Goal: Task Accomplishment & Management: Manage account settings

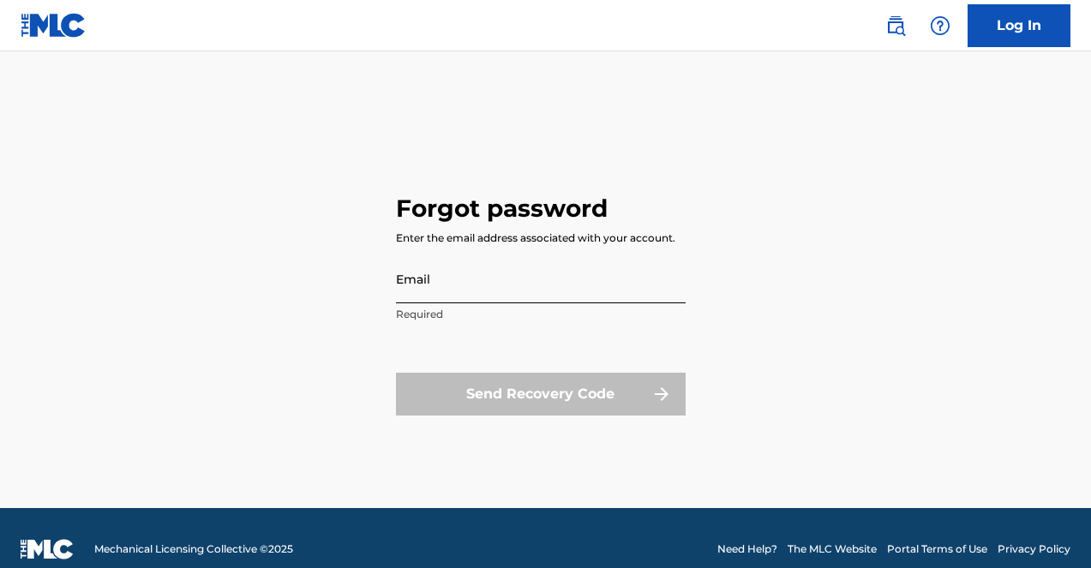
click at [526, 268] on input "Email" at bounding box center [541, 279] width 290 height 49
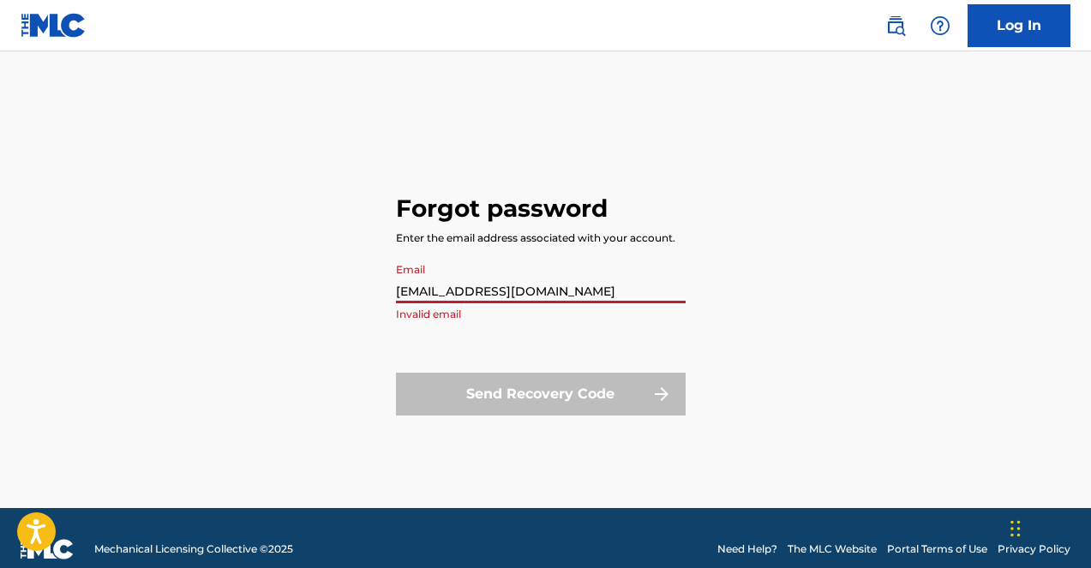
type input "markauilar1738@gmail.com"
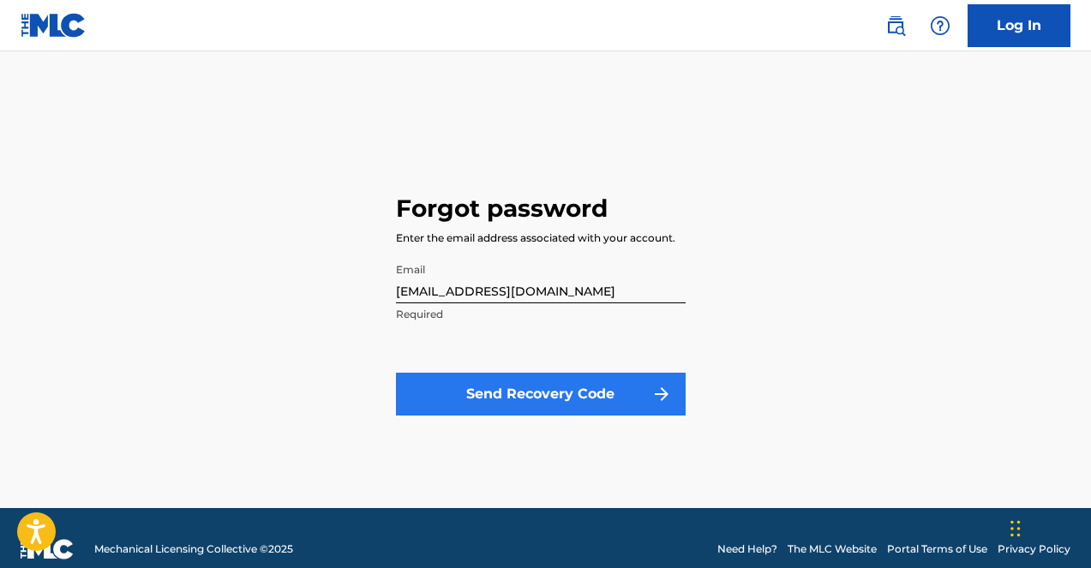
click at [531, 387] on button "Send Recovery Code" at bounding box center [541, 394] width 290 height 43
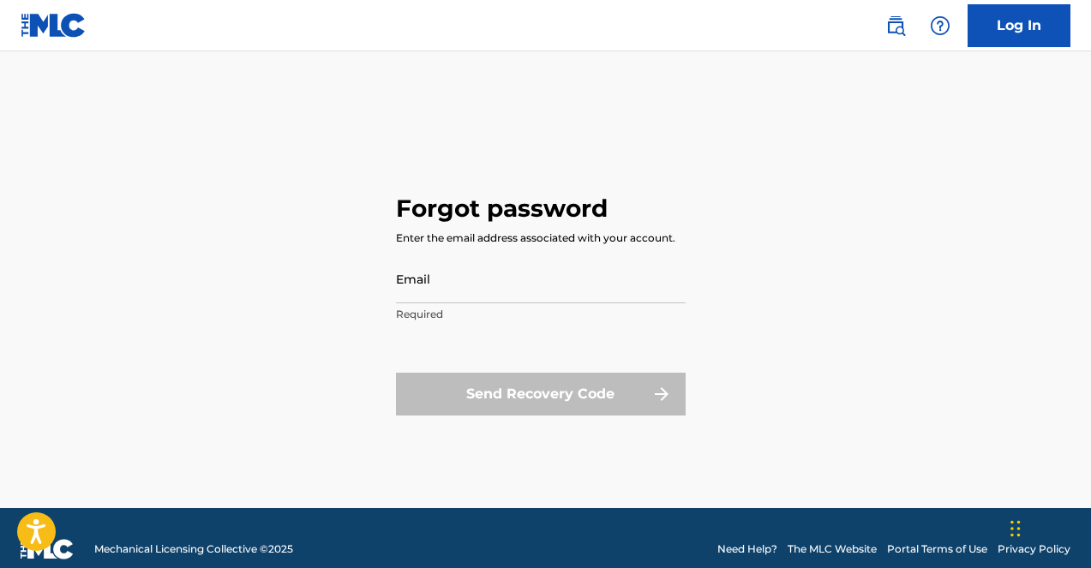
click at [72, 21] on img at bounding box center [54, 25] width 66 height 25
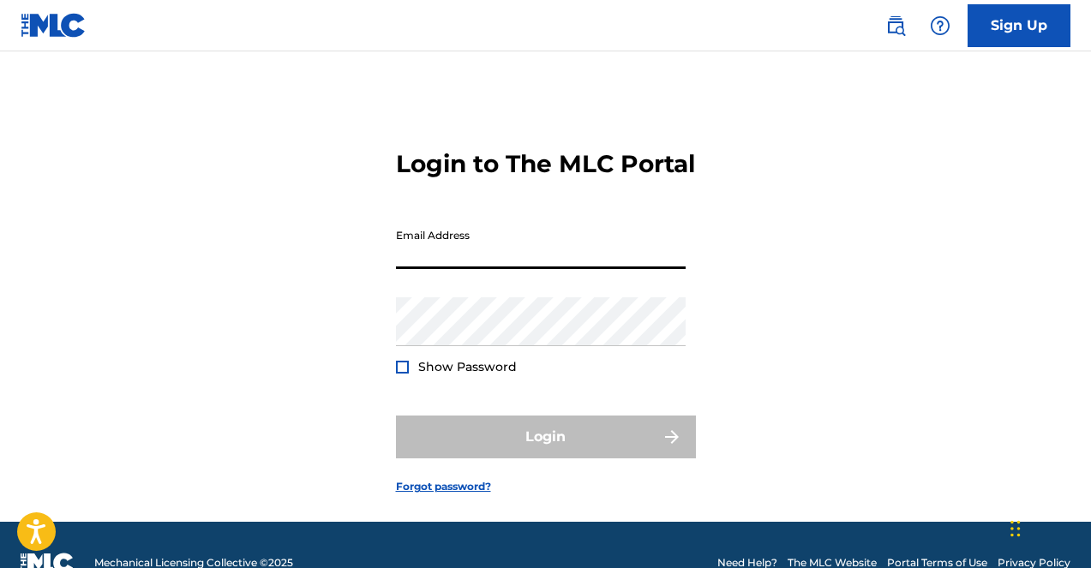
type input "[EMAIL_ADDRESS][DOMAIN_NAME]"
click at [545, 459] on button "Login" at bounding box center [546, 437] width 300 height 43
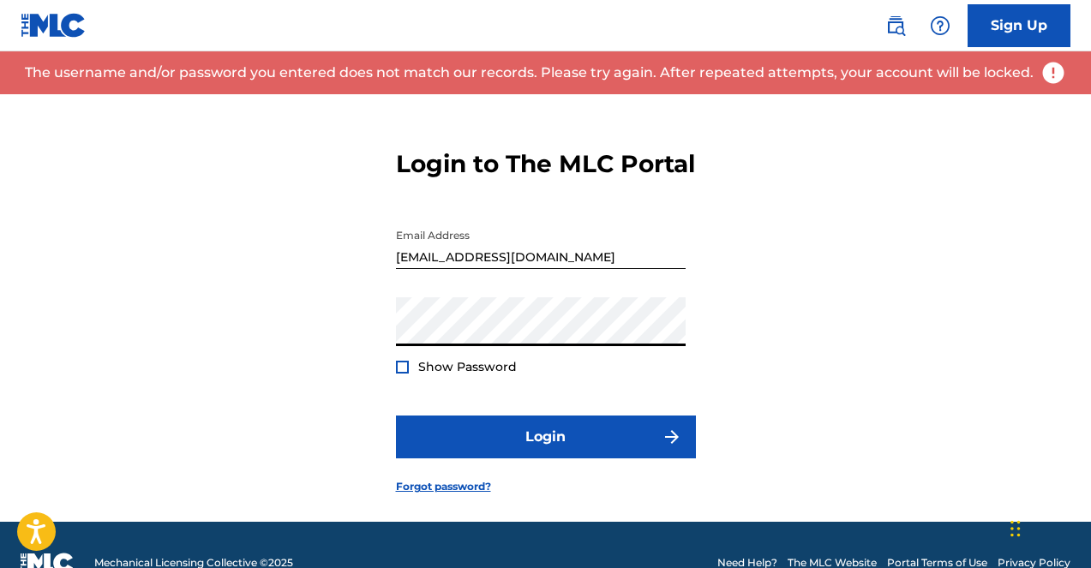
click at [429, 375] on span "Show Password" at bounding box center [467, 366] width 99 height 15
click at [410, 375] on div "Show Password" at bounding box center [456, 366] width 121 height 17
click at [400, 374] on div at bounding box center [402, 367] width 13 height 13
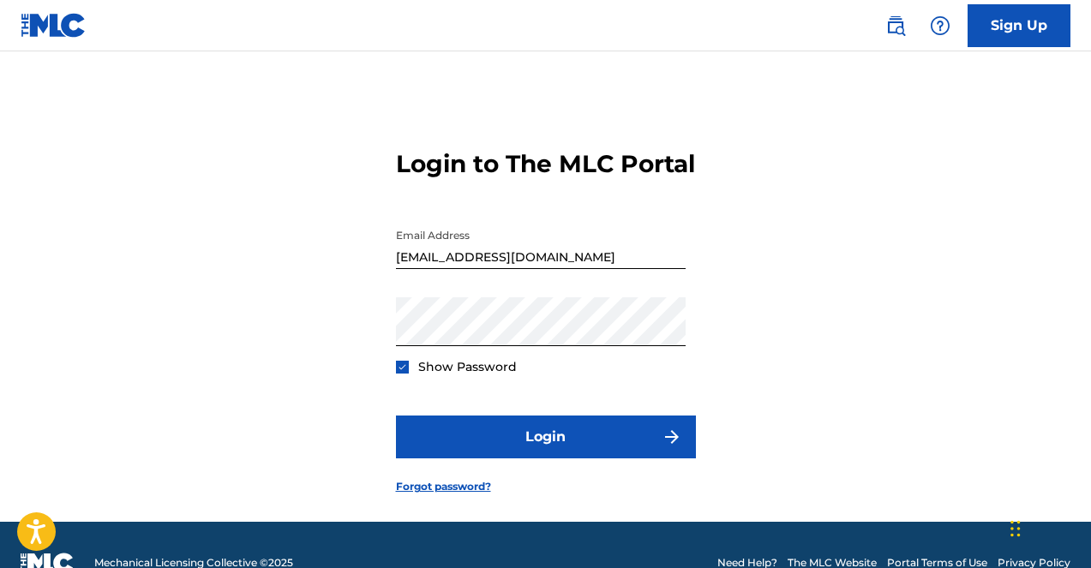
click at [434, 507] on form "Login to The MLC Portal Email Address markaguilar1738@gmail.com Password Show P…" at bounding box center [546, 308] width 300 height 428
click at [434, 495] on link "Forgot password?" at bounding box center [443, 486] width 95 height 15
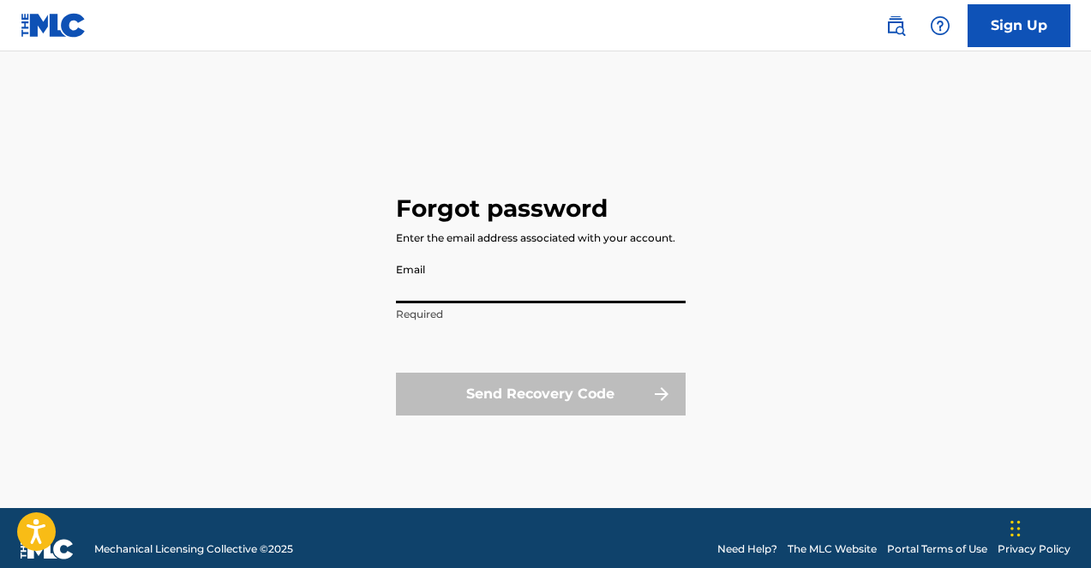
type input "markaguilar1738@gmail.com"
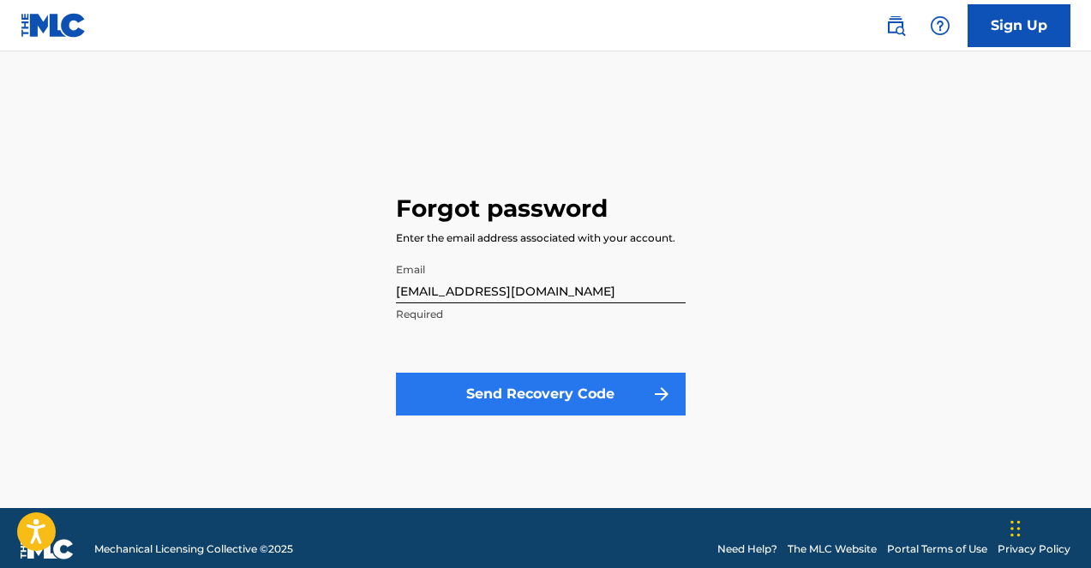
click at [483, 392] on button "Send Recovery Code" at bounding box center [541, 394] width 290 height 43
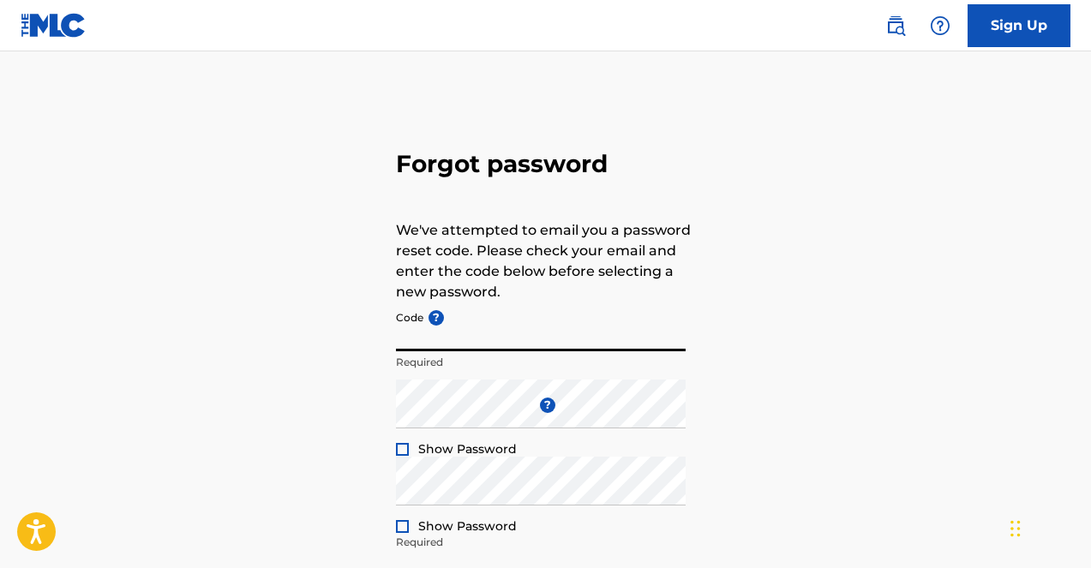
click at [417, 350] on input "Code ?" at bounding box center [541, 327] width 290 height 49
paste input "FP_34b5eaabc5e8ff76e8f5ffefd519"
type input "FP_34b5eaabc5e8ff76e8f5ffefd519"
click at [401, 451] on div at bounding box center [402, 449] width 13 height 13
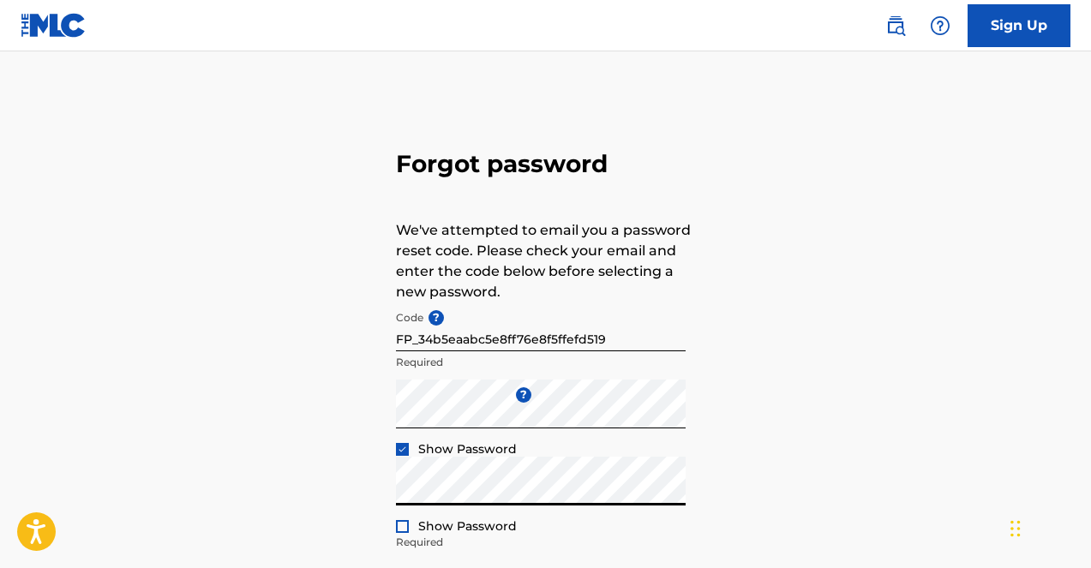
click at [404, 527] on div at bounding box center [402, 526] width 13 height 13
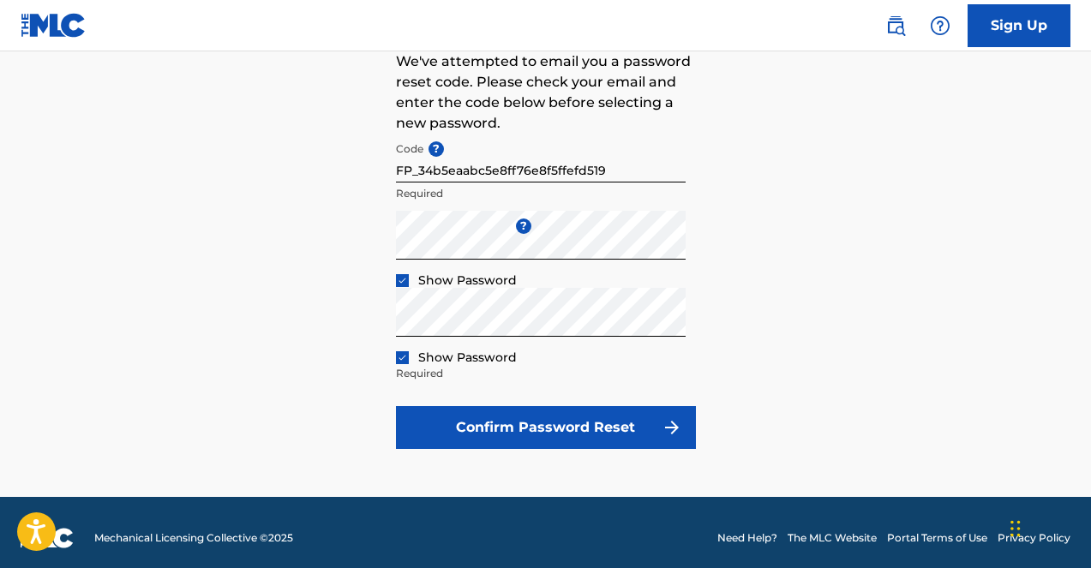
scroll to position [179, 0]
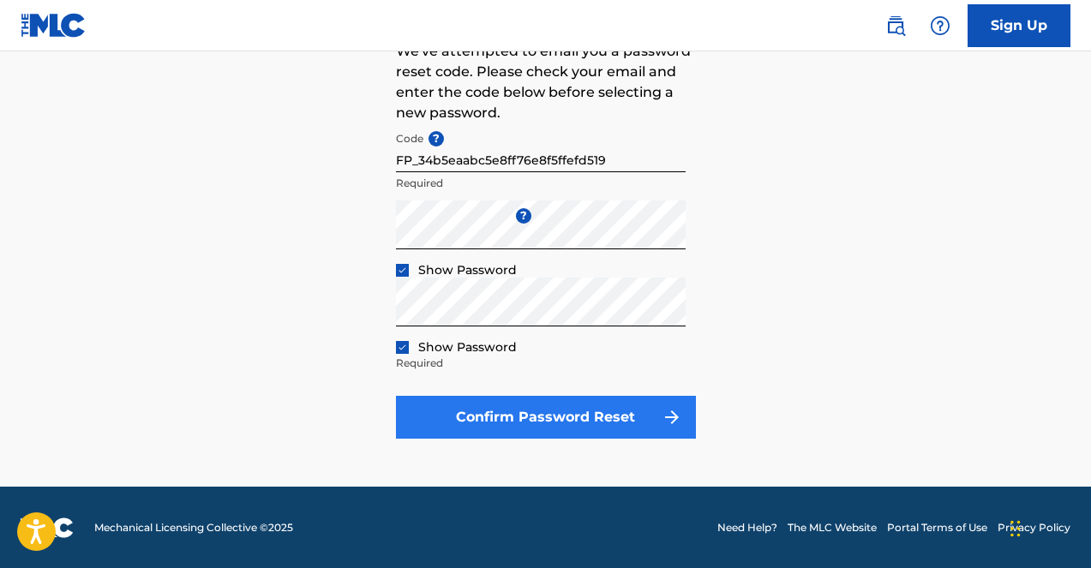
click at [479, 403] on button "Confirm Password Reset" at bounding box center [546, 417] width 300 height 43
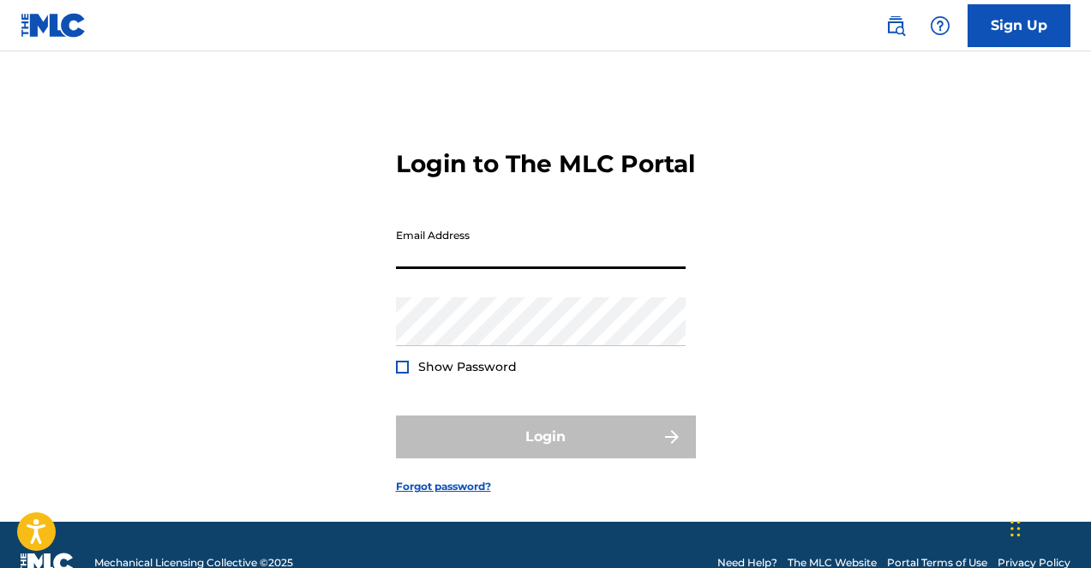
type input "markaguilar1738@gmail.com"
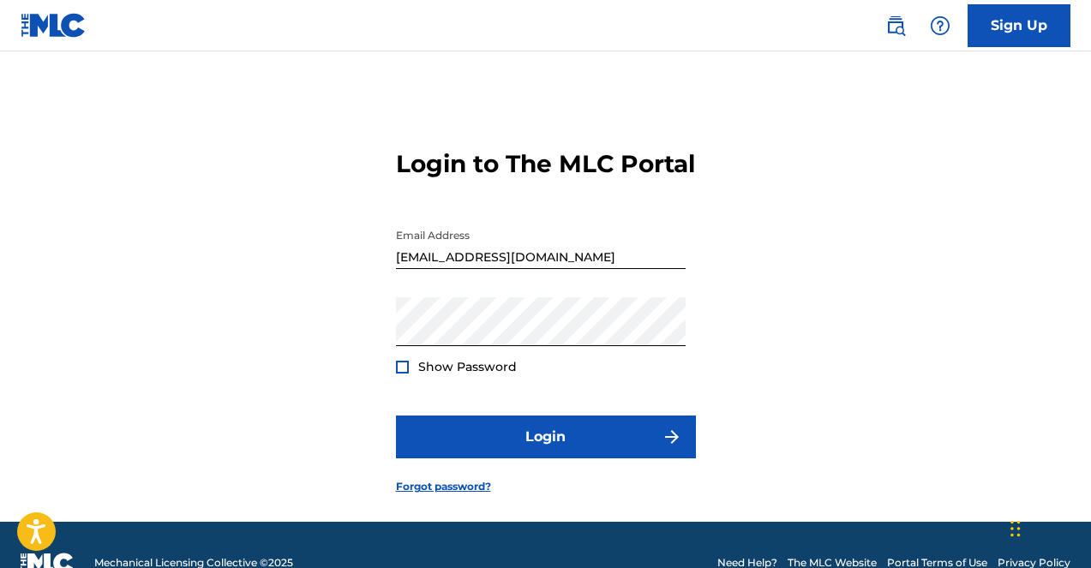
click at [404, 374] on div at bounding box center [402, 367] width 13 height 13
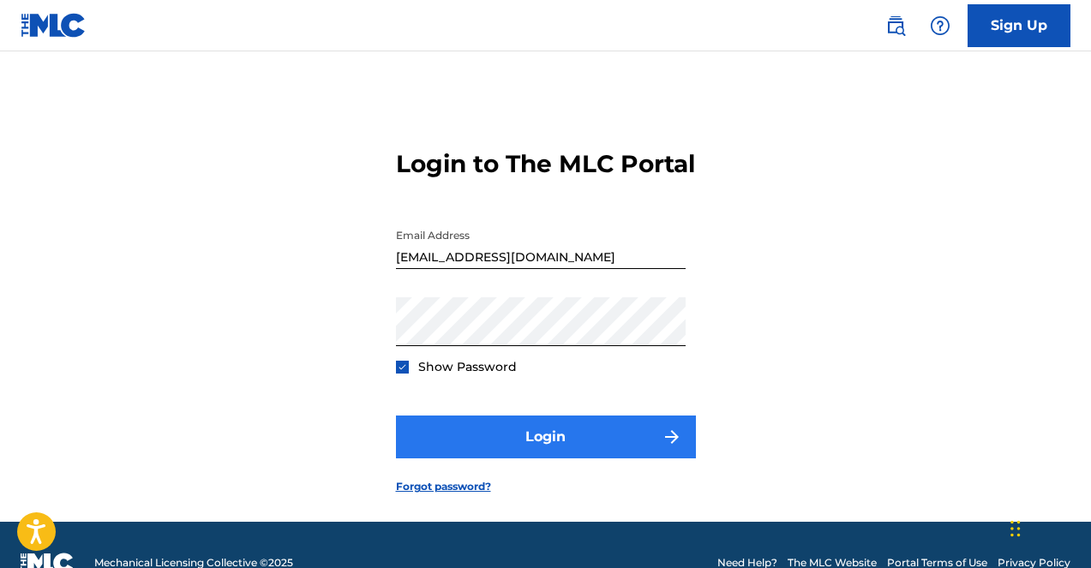
click at [512, 459] on button "Login" at bounding box center [546, 437] width 300 height 43
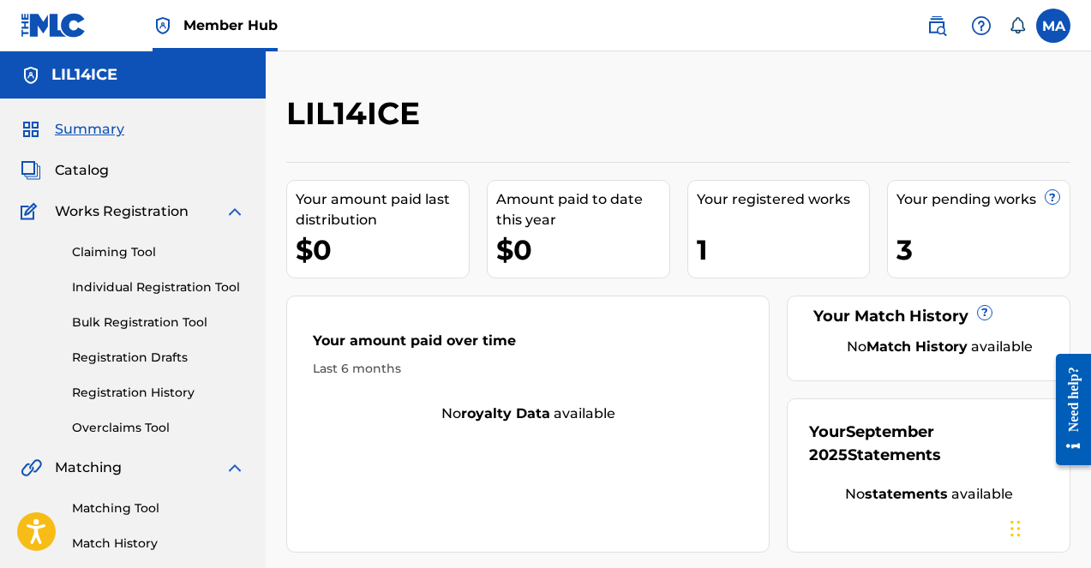
click at [810, 208] on div "Your registered works" at bounding box center [783, 199] width 173 height 21
click at [805, 205] on div "Your registered works" at bounding box center [783, 199] width 173 height 21
click at [1061, 196] on div "Your pending works ?" at bounding box center [983, 199] width 173 height 21
click at [147, 250] on link "Claiming Tool" at bounding box center [158, 252] width 173 height 18
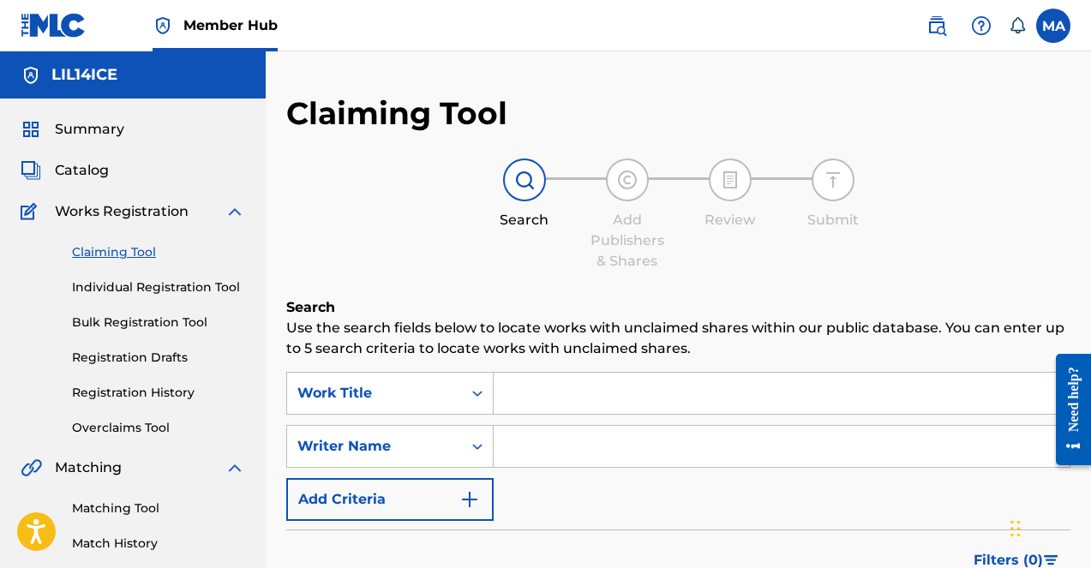
click at [216, 208] on div "Works Registration" at bounding box center [133, 211] width 225 height 21
click at [119, 170] on div "Catalog" at bounding box center [133, 170] width 225 height 21
click at [97, 170] on span "Catalog" at bounding box center [82, 170] width 54 height 21
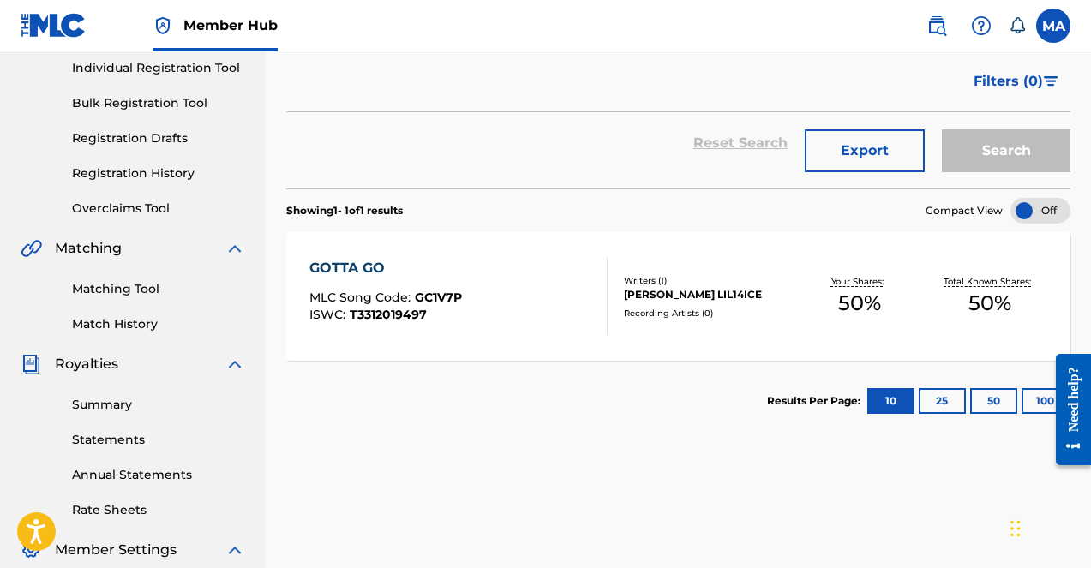
scroll to position [219, 0]
click at [942, 401] on button "25" at bounding box center [942, 401] width 47 height 26
click at [882, 403] on button "10" at bounding box center [890, 401] width 47 height 26
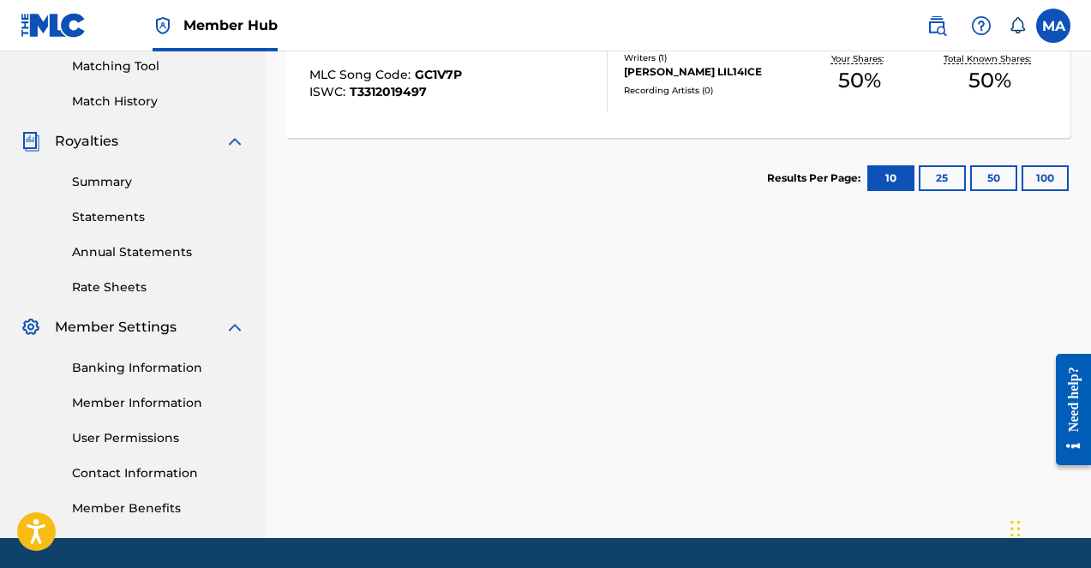
scroll to position [444, 0]
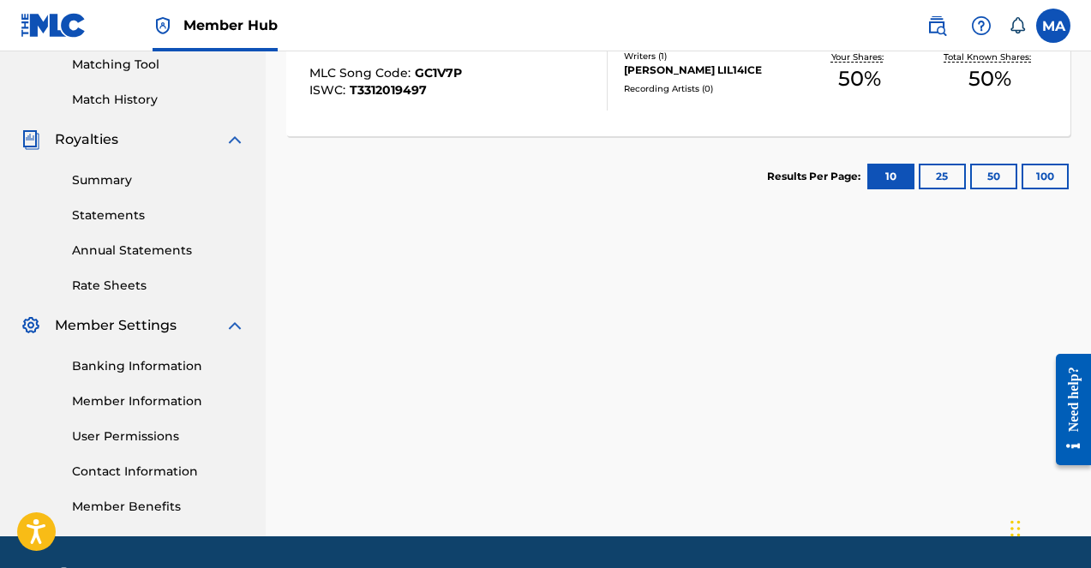
click at [223, 133] on div "Royalties" at bounding box center [133, 139] width 225 height 21
click at [235, 137] on img at bounding box center [235, 139] width 21 height 21
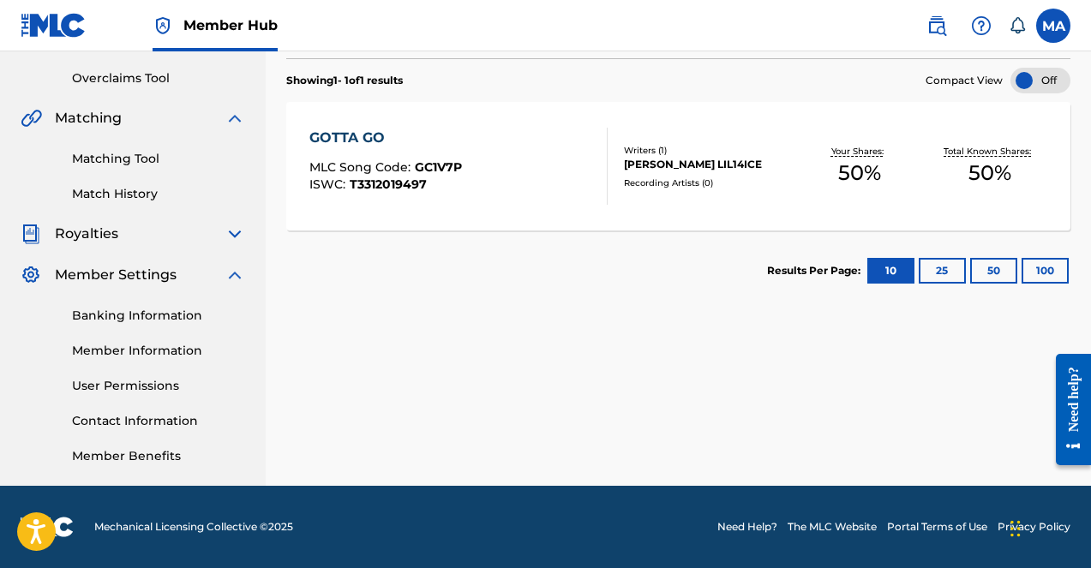
scroll to position [350, 0]
click at [619, 233] on section "Results Per Page: 10 25 50 100" at bounding box center [678, 271] width 784 height 81
click at [236, 273] on img at bounding box center [235, 275] width 21 height 21
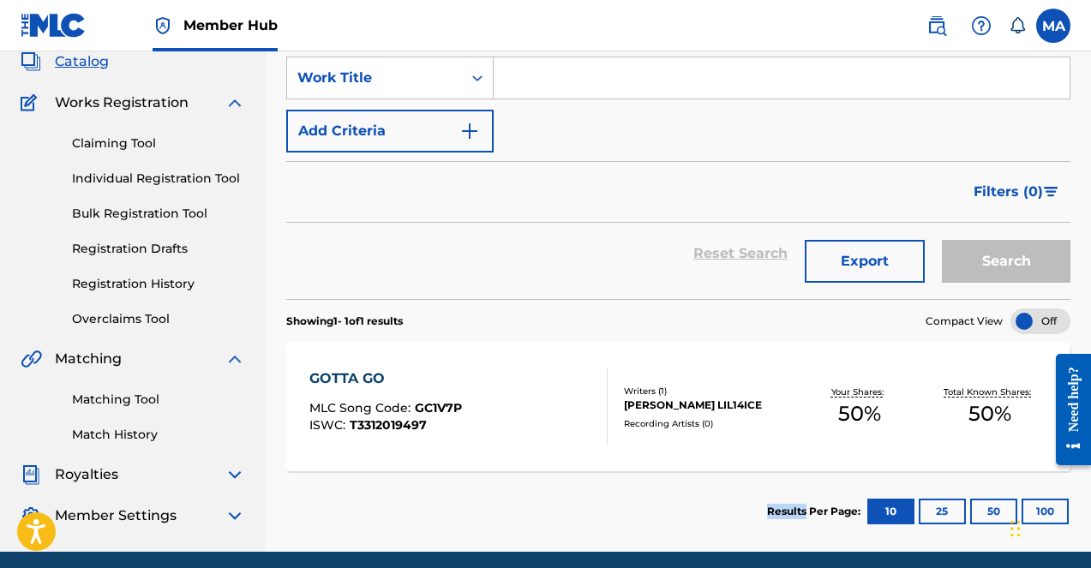
scroll to position [67, 0]
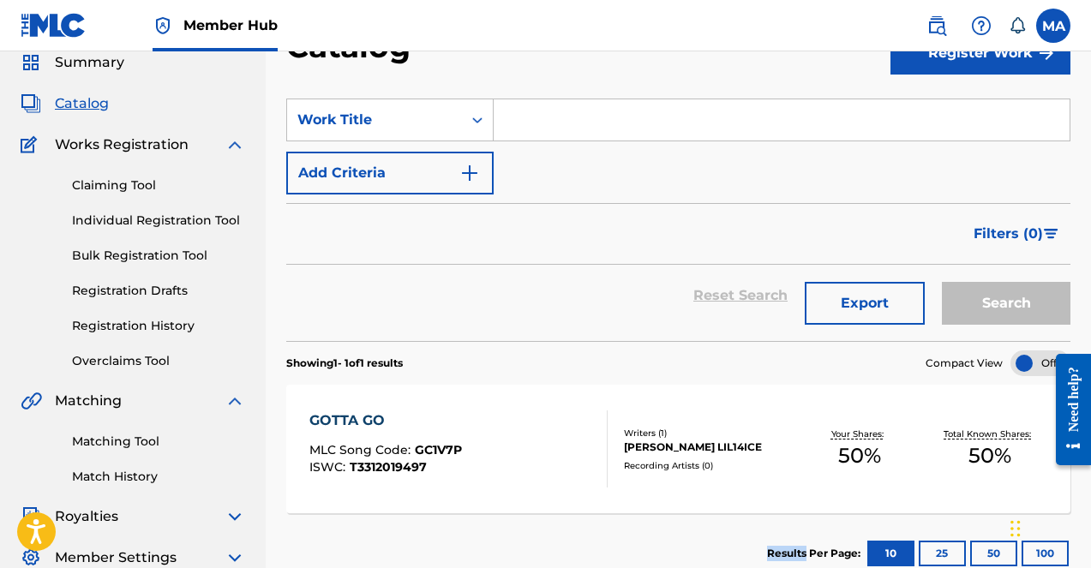
click at [231, 393] on img at bounding box center [235, 401] width 21 height 21
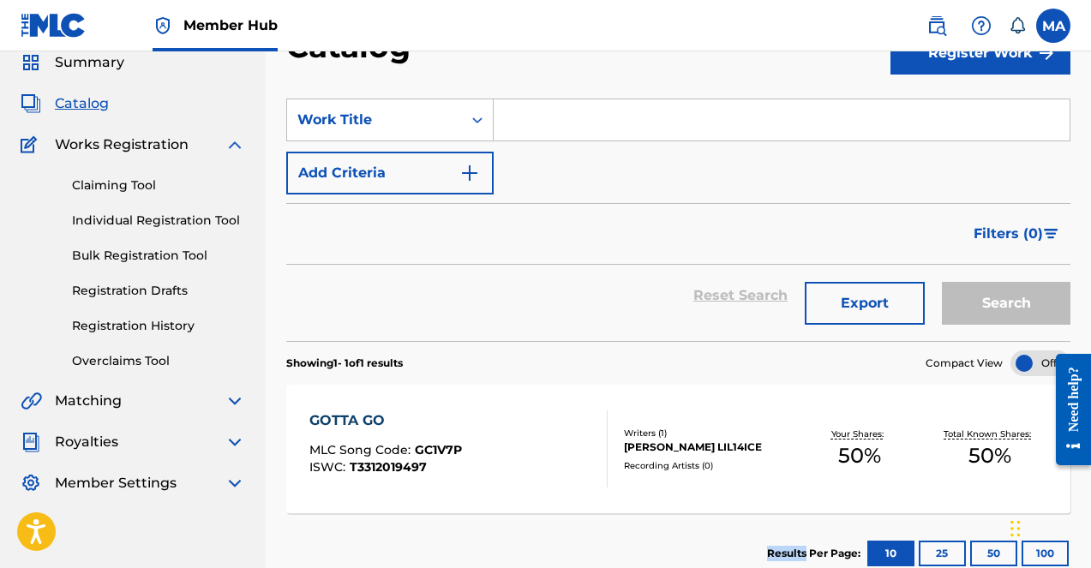
click at [237, 143] on img at bounding box center [235, 145] width 21 height 21
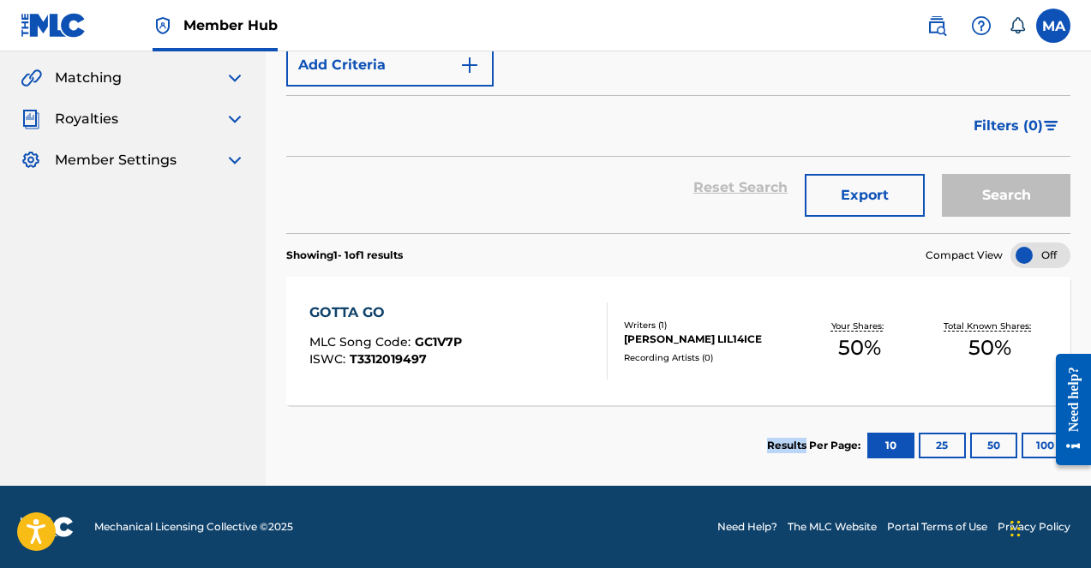
scroll to position [175, 0]
click at [1040, 256] on div at bounding box center [1040, 256] width 60 height 26
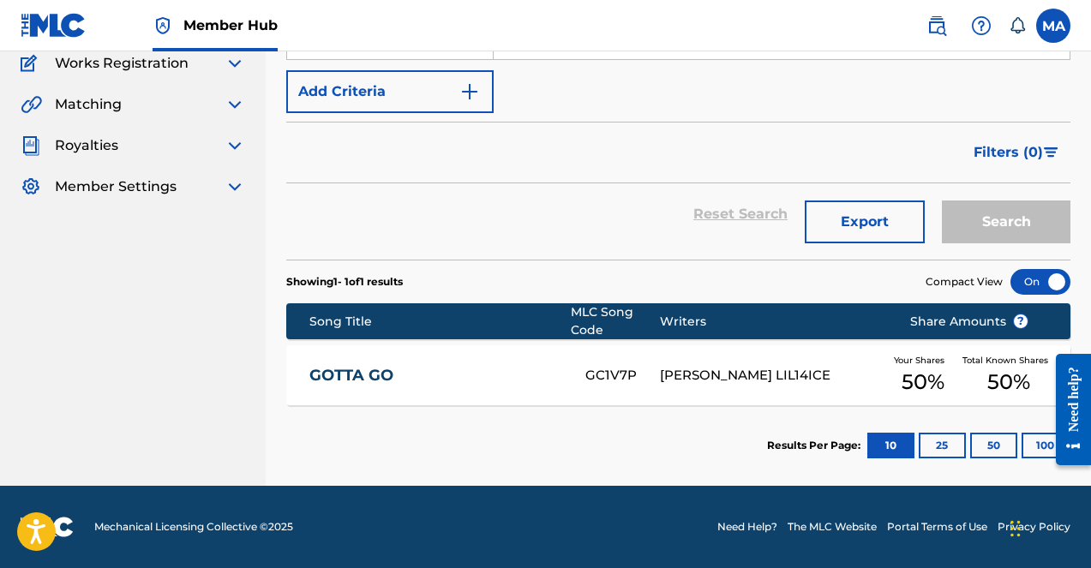
click at [1040, 256] on div "Reset Search Export Search" at bounding box center [678, 221] width 784 height 76
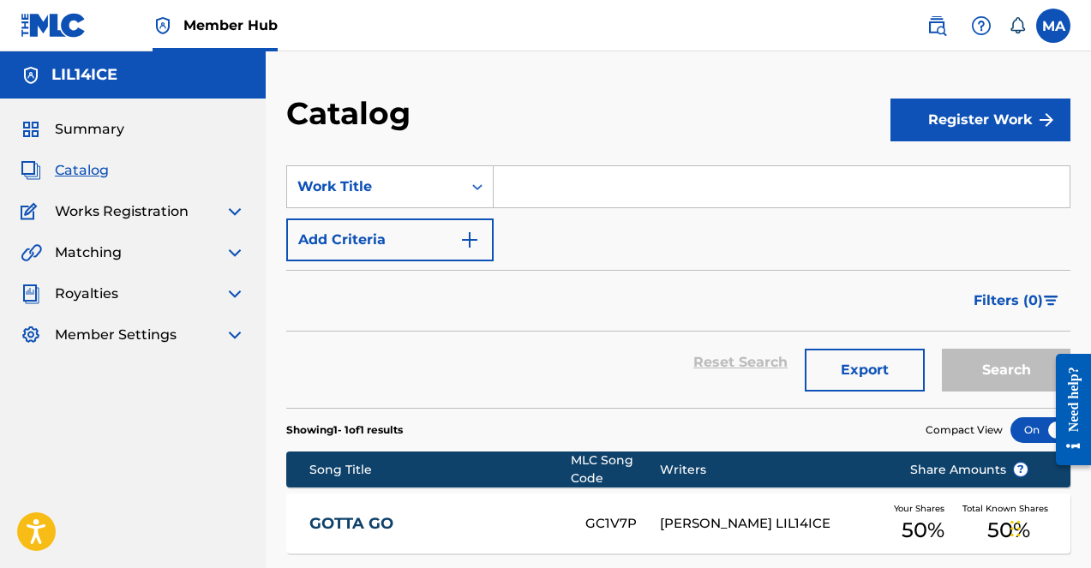
scroll to position [0, 0]
click at [232, 207] on img at bounding box center [235, 211] width 21 height 21
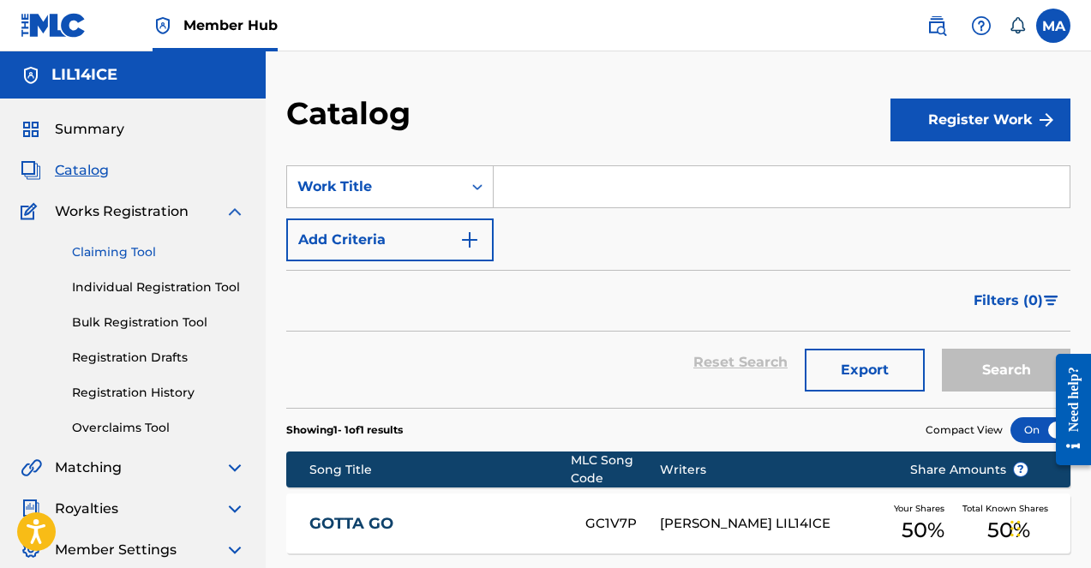
click at [141, 249] on link "Claiming Tool" at bounding box center [158, 252] width 173 height 18
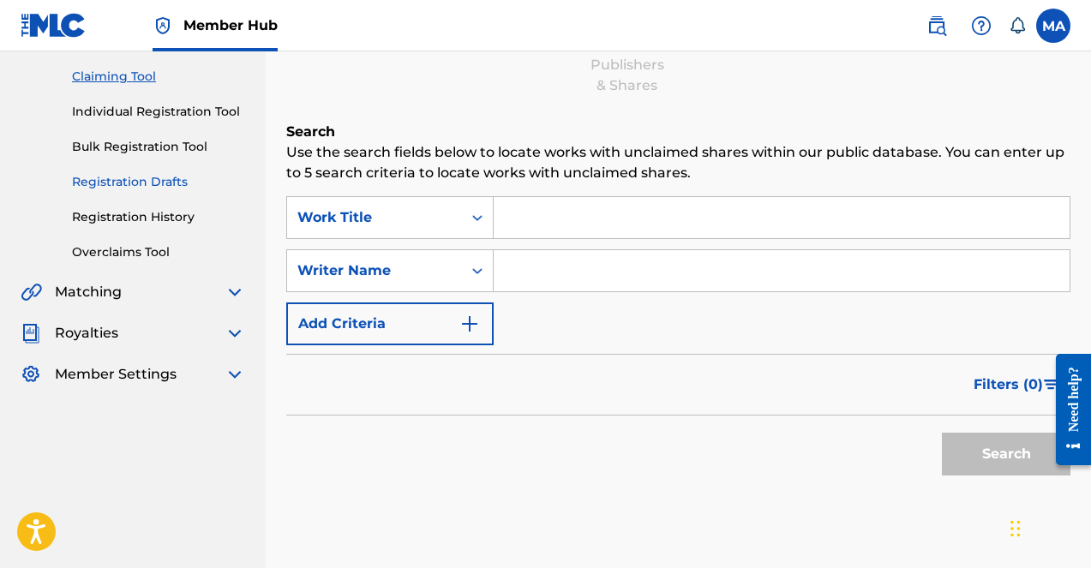
scroll to position [148, 0]
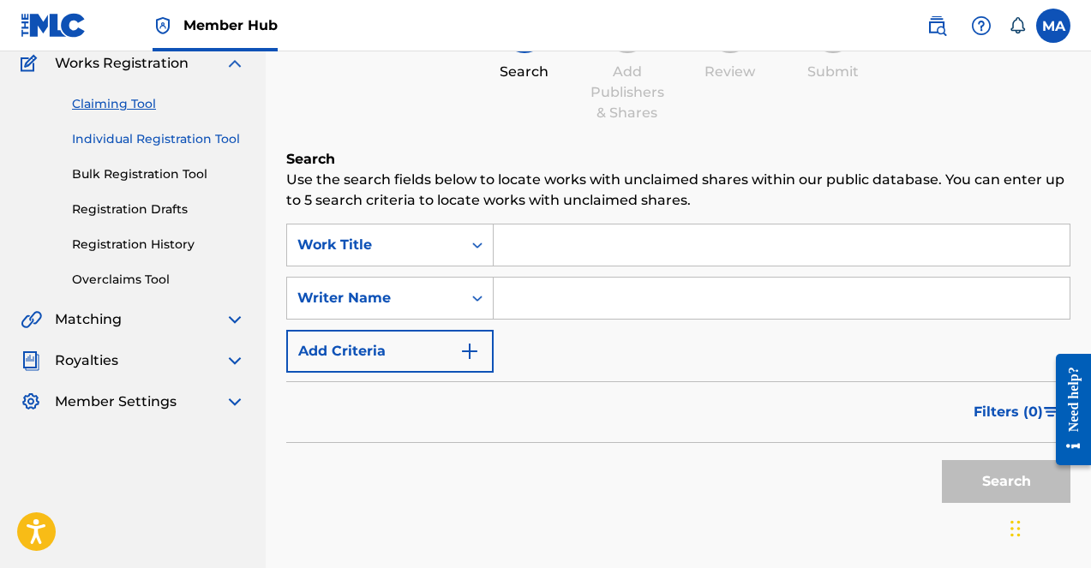
click at [209, 141] on link "Individual Registration Tool" at bounding box center [158, 139] width 173 height 18
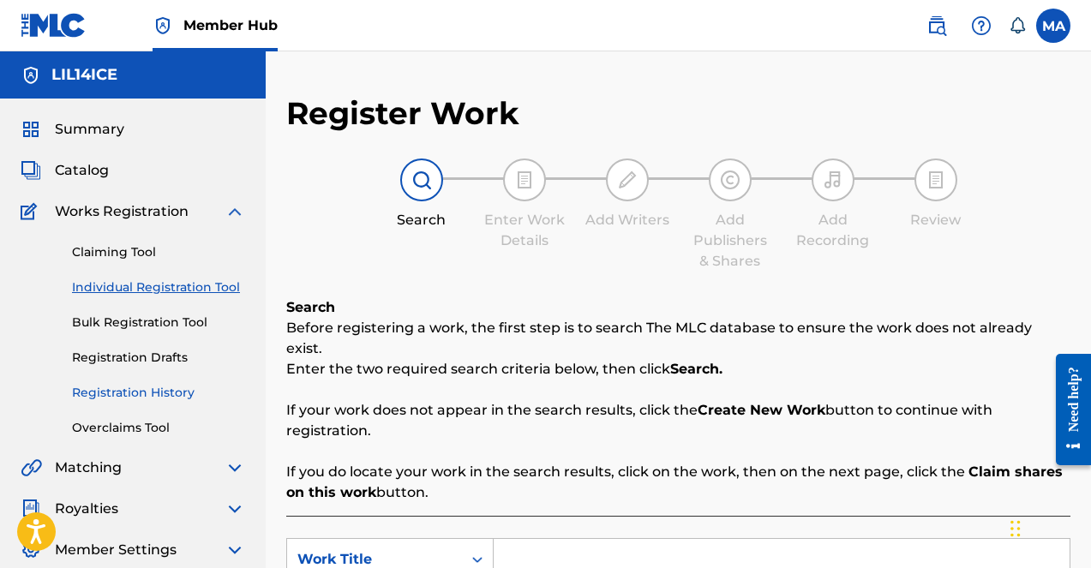
click at [167, 389] on link "Registration History" at bounding box center [158, 393] width 173 height 18
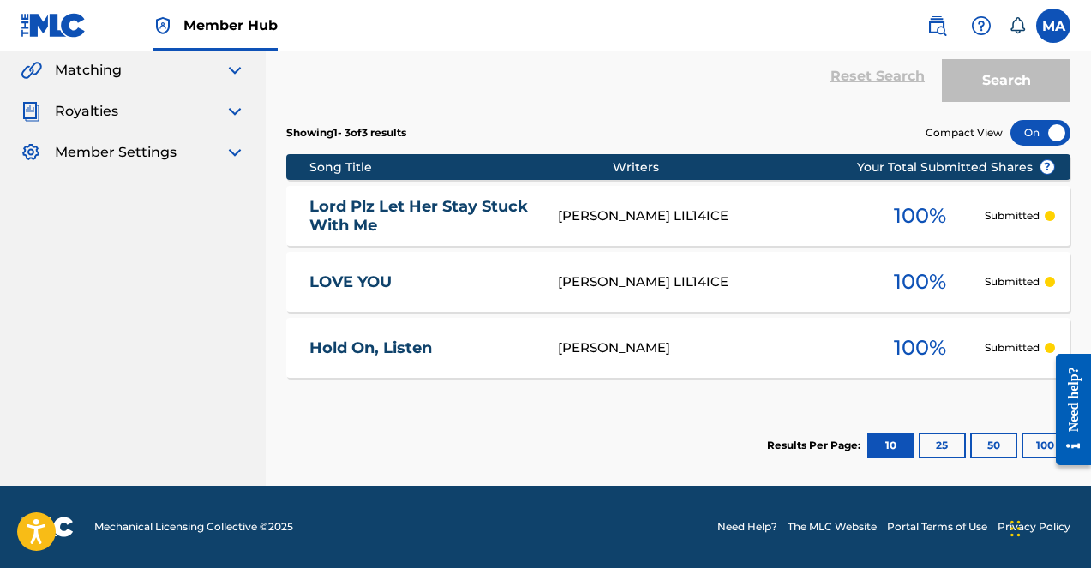
scroll to position [398, 0]
click at [537, 354] on div "Hold On, Listen" at bounding box center [433, 349] width 249 height 20
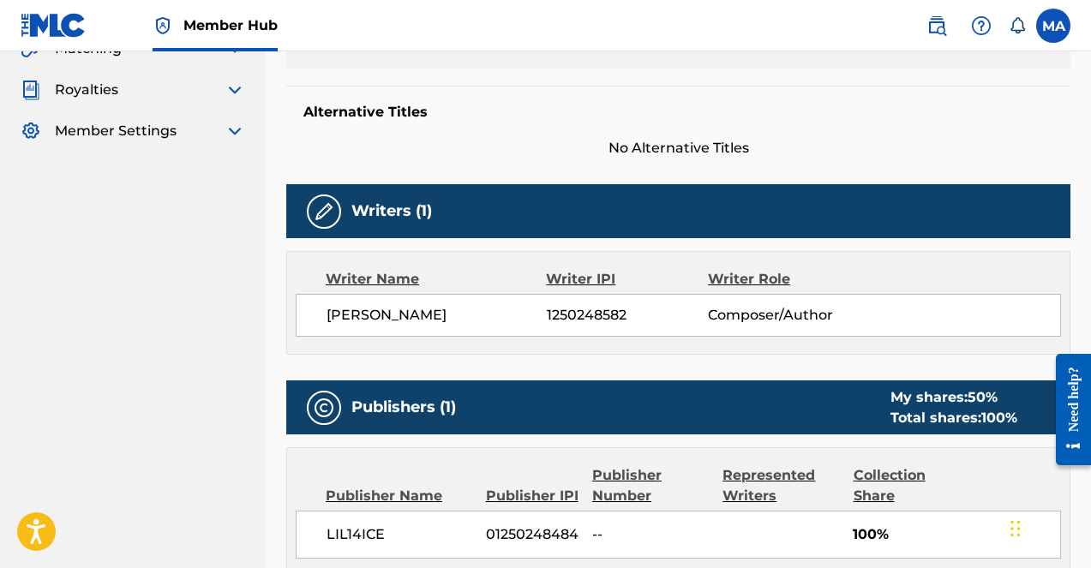
scroll to position [388, 0]
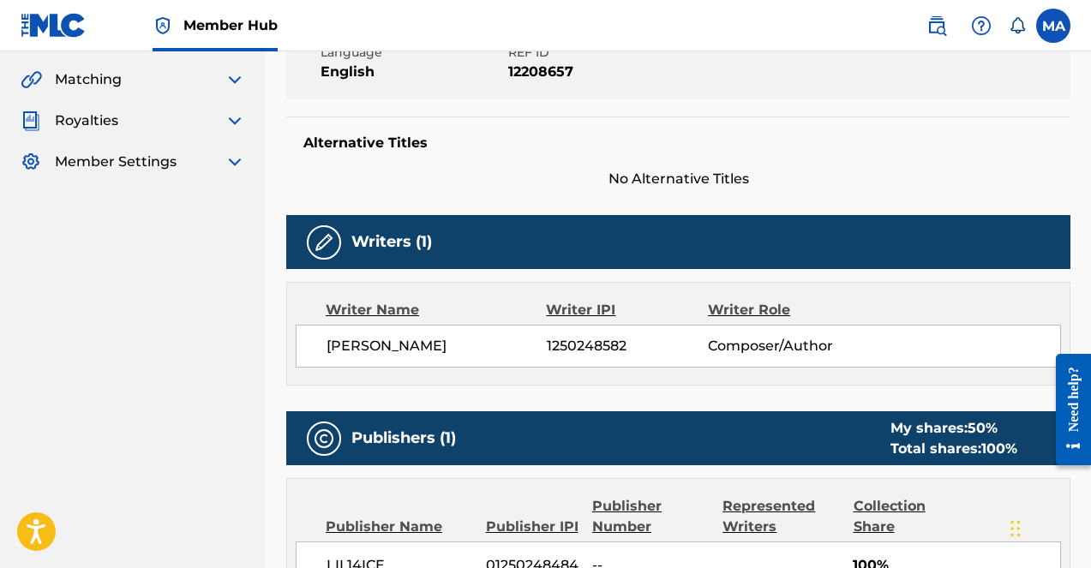
click at [363, 304] on div "Writer Name" at bounding box center [436, 310] width 220 height 21
click at [336, 255] on div "Writers (1)" at bounding box center [678, 242] width 784 height 54
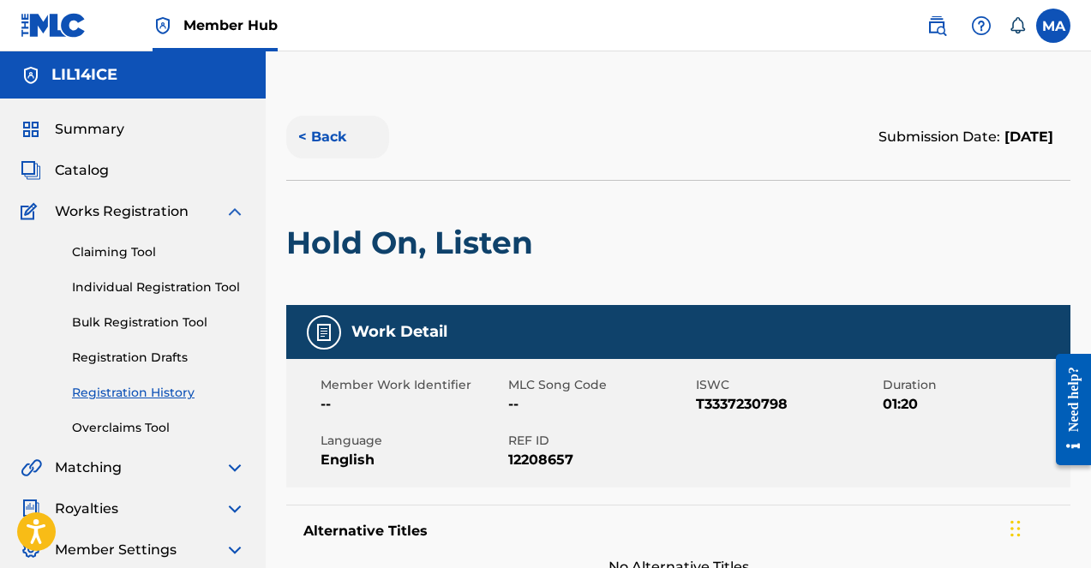
scroll to position [0, 0]
click at [305, 131] on button "< Back" at bounding box center [337, 137] width 103 height 43
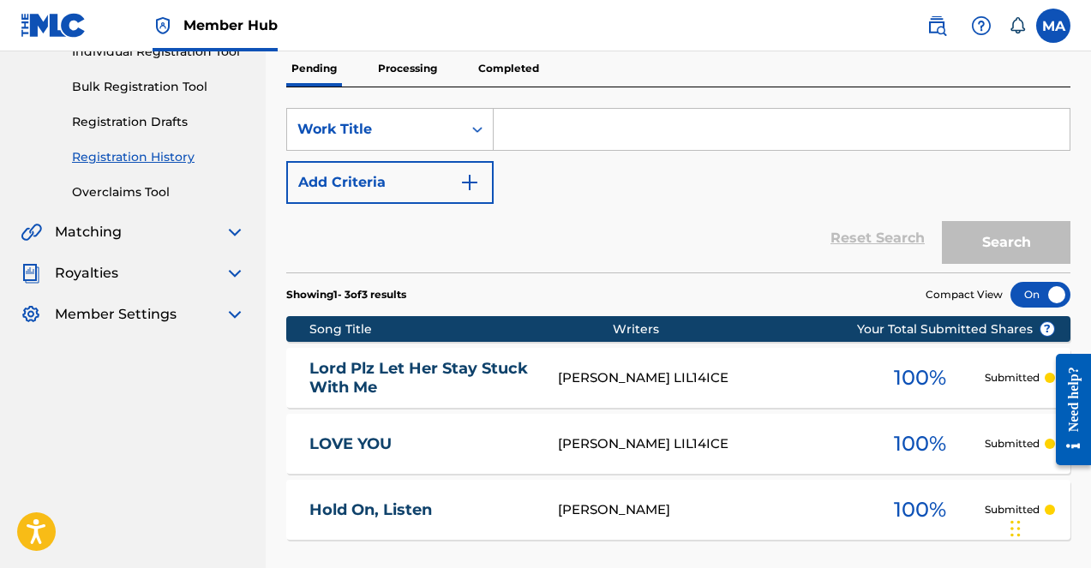
scroll to position [231, 0]
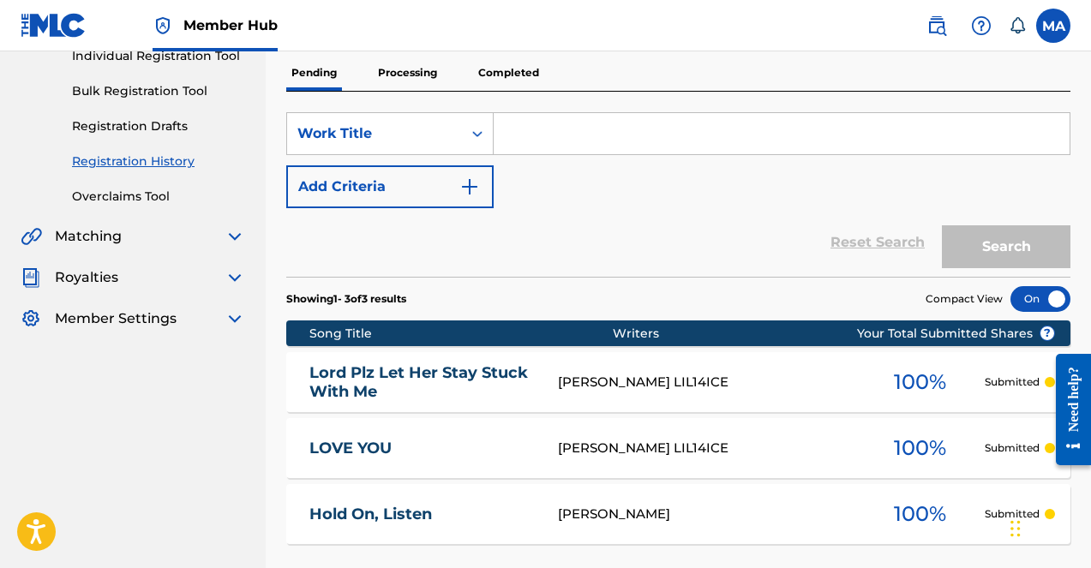
click at [1035, 294] on div at bounding box center [1040, 299] width 60 height 26
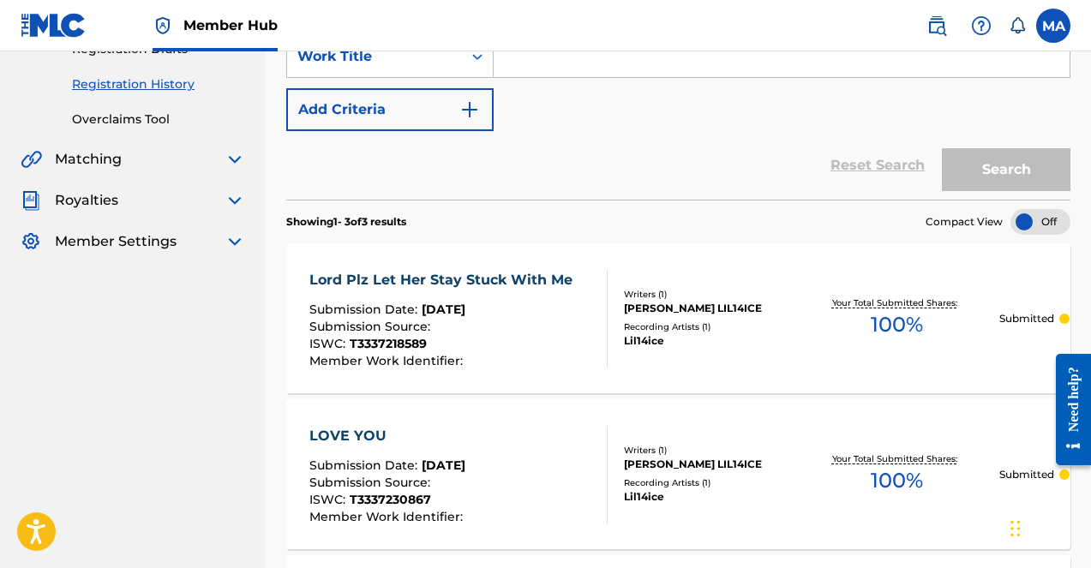
scroll to position [315, 0]
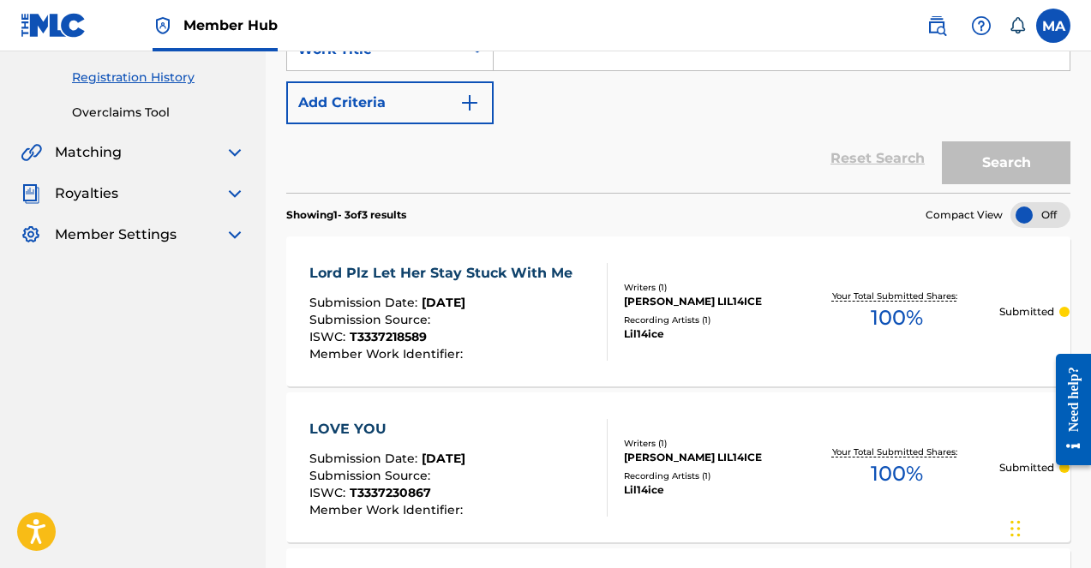
click at [1026, 223] on div at bounding box center [1040, 215] width 60 height 26
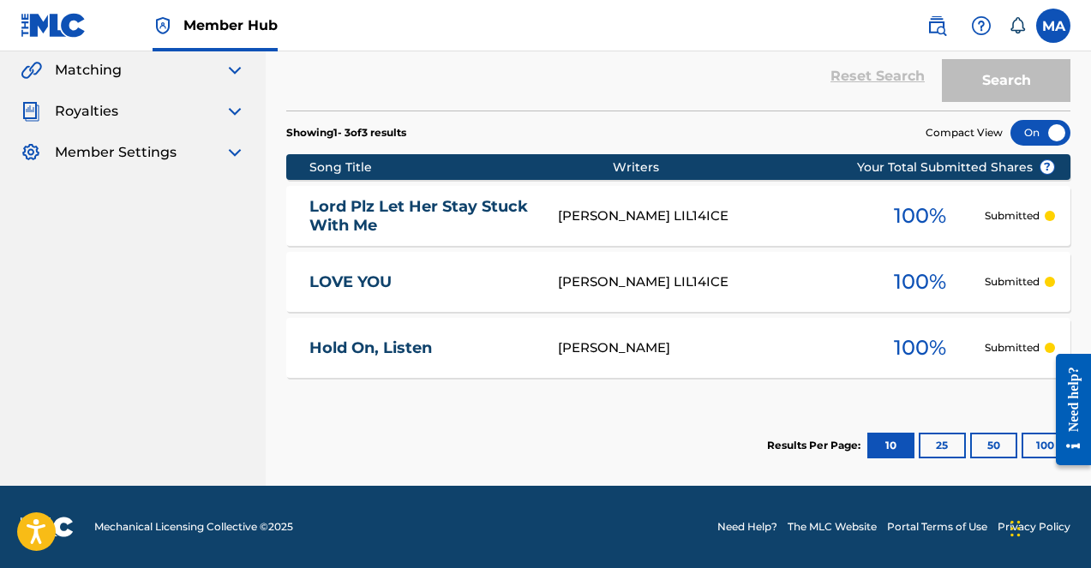
scroll to position [398, 0]
click at [1022, 235] on div "Lord Plz Let Her Stay Stuck With Me MARK ANTHONY AGUILAR LIL14ICE 100 % Submitt…" at bounding box center [678, 216] width 784 height 60
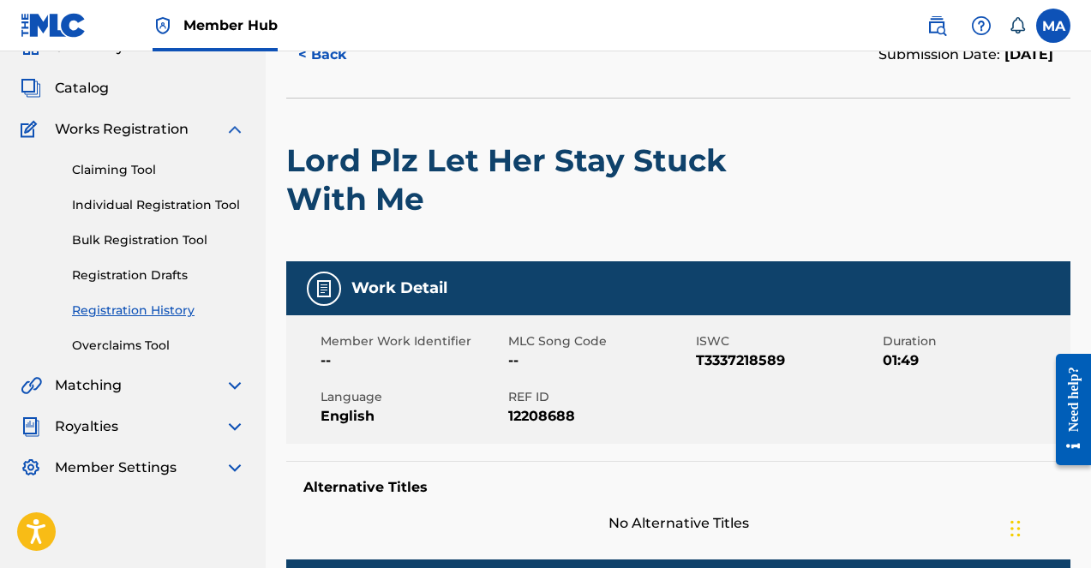
scroll to position [56, 0]
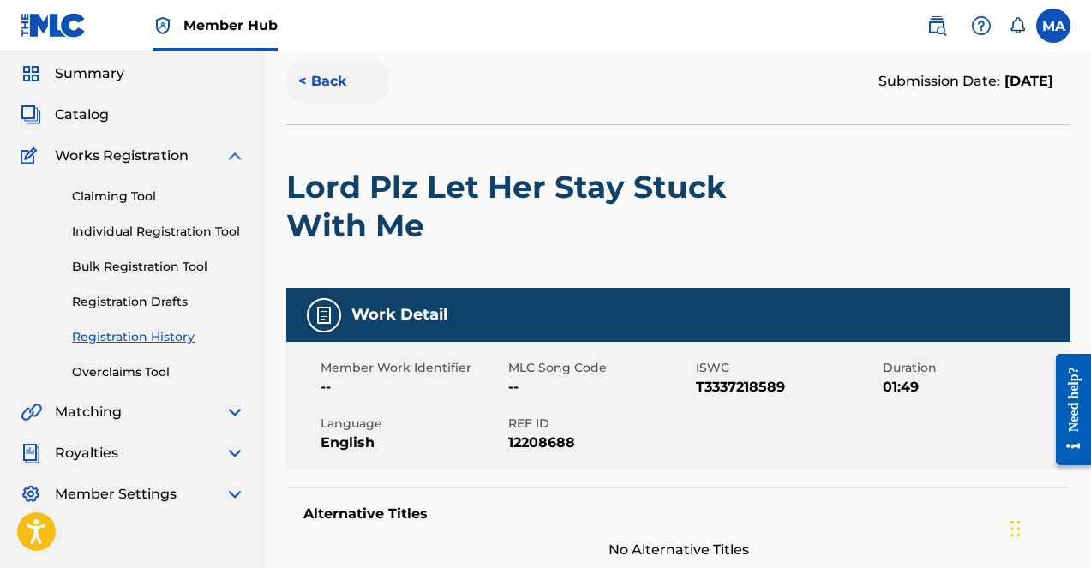
click at [315, 82] on button "< Back" at bounding box center [337, 81] width 103 height 43
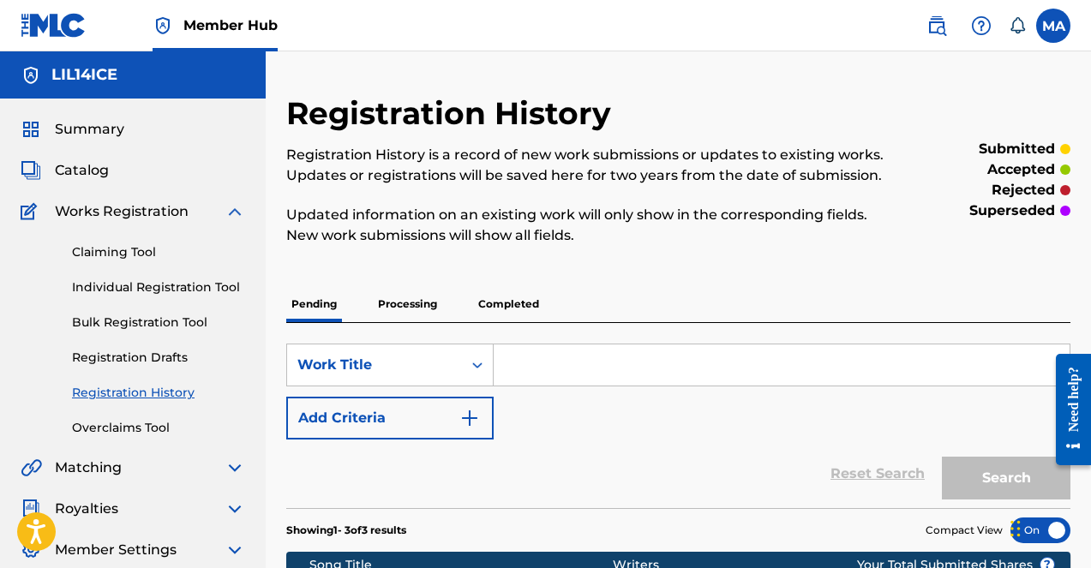
click at [418, 307] on p "Processing" at bounding box center [407, 304] width 69 height 36
click at [495, 314] on p "Completed" at bounding box center [508, 304] width 71 height 36
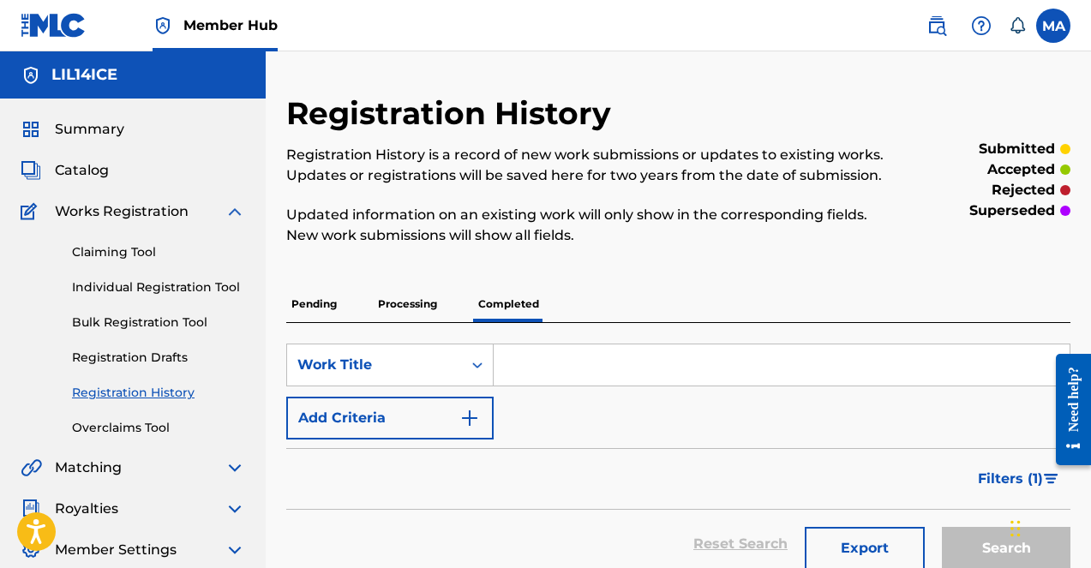
click at [412, 309] on p "Processing" at bounding box center [407, 304] width 69 height 36
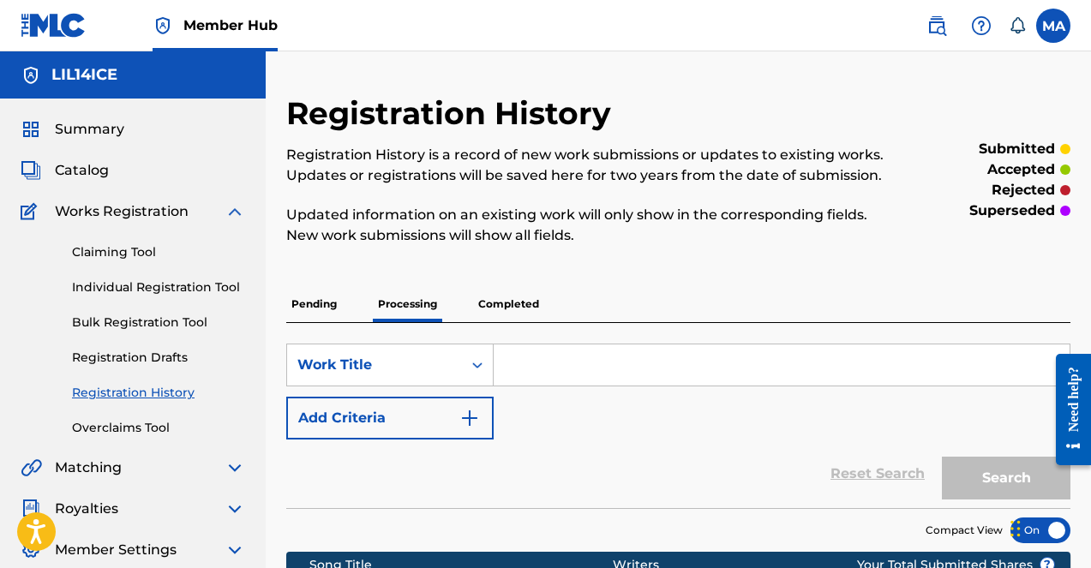
click at [489, 309] on p "Completed" at bounding box center [508, 304] width 71 height 36
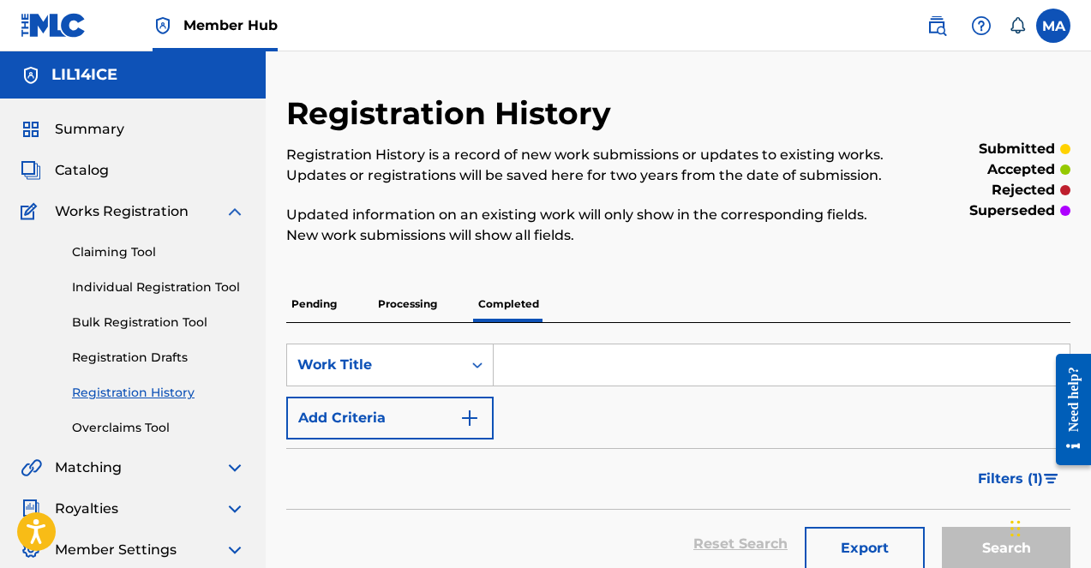
click at [312, 309] on p "Pending" at bounding box center [314, 304] width 56 height 36
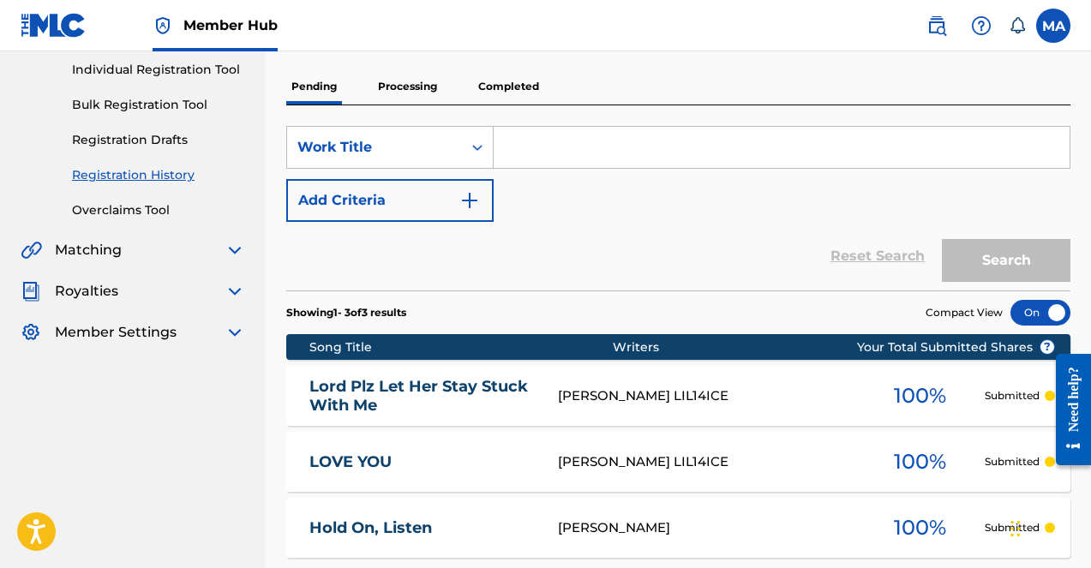
scroll to position [98, 0]
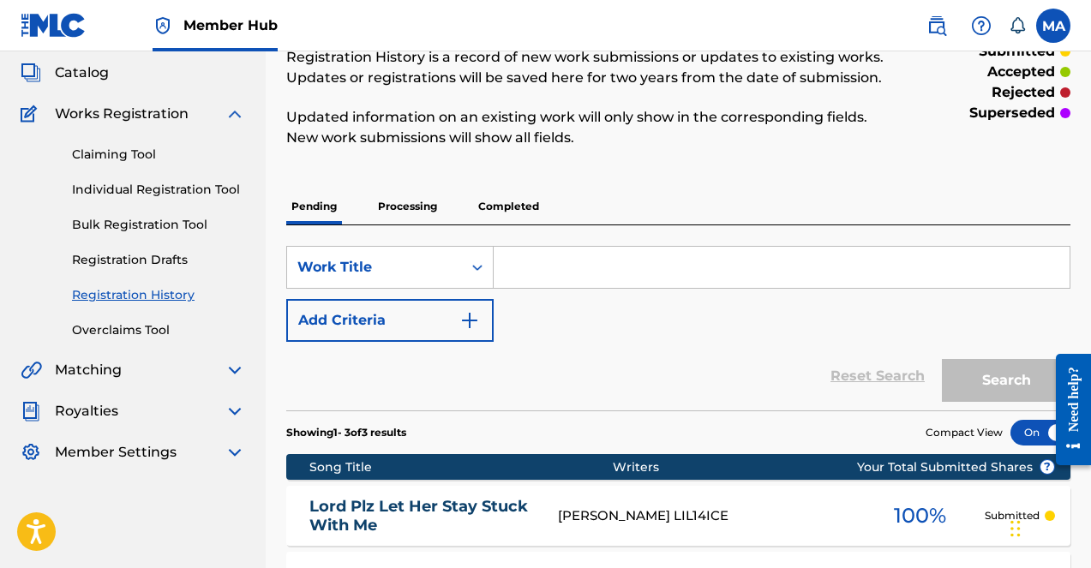
click at [482, 211] on p "Completed" at bounding box center [508, 207] width 71 height 36
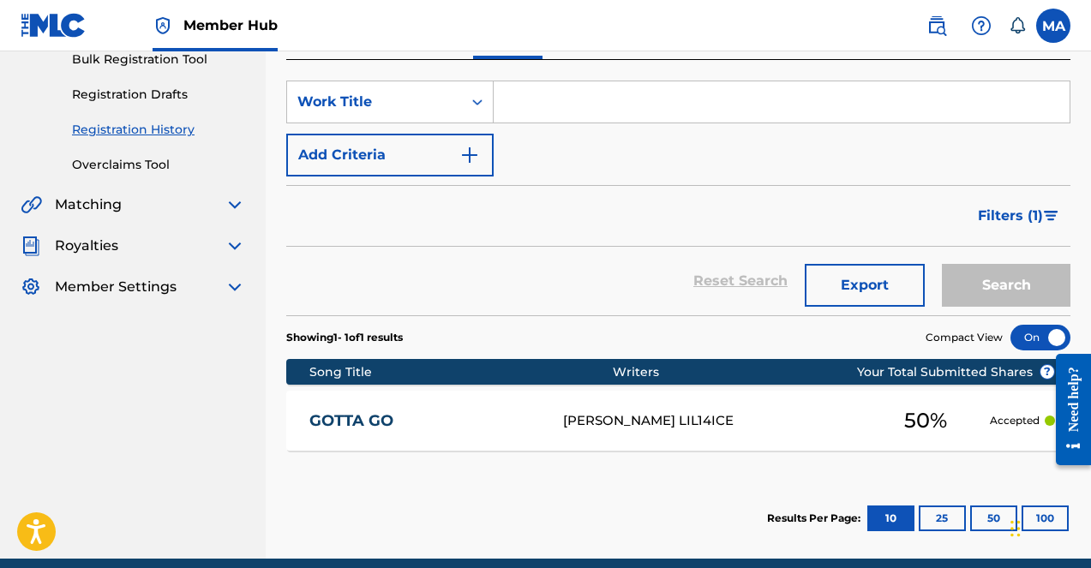
scroll to position [333, 0]
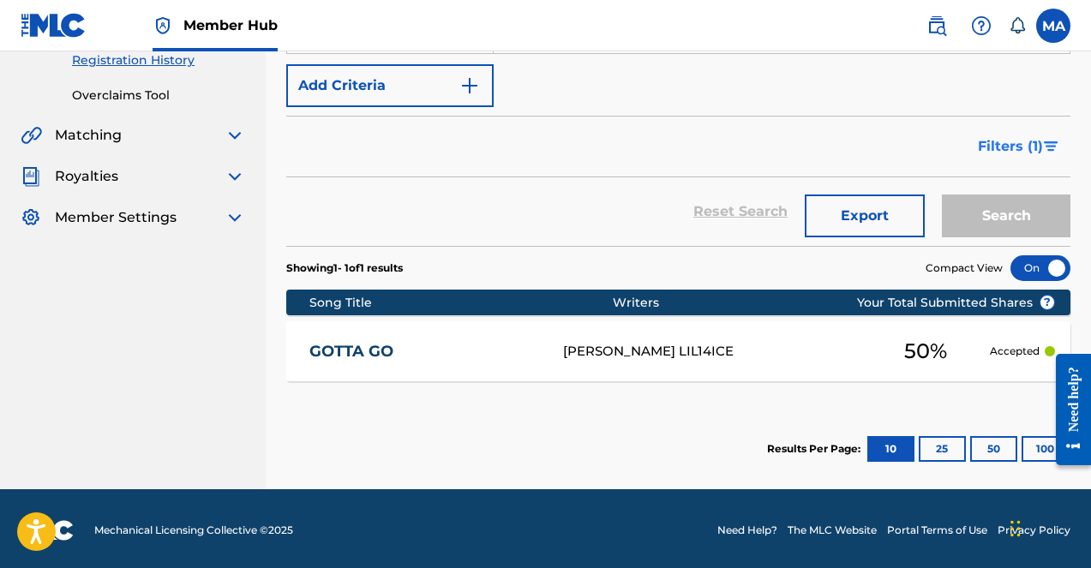
click at [1045, 161] on button "Filters ( 1 )" at bounding box center [1019, 146] width 103 height 43
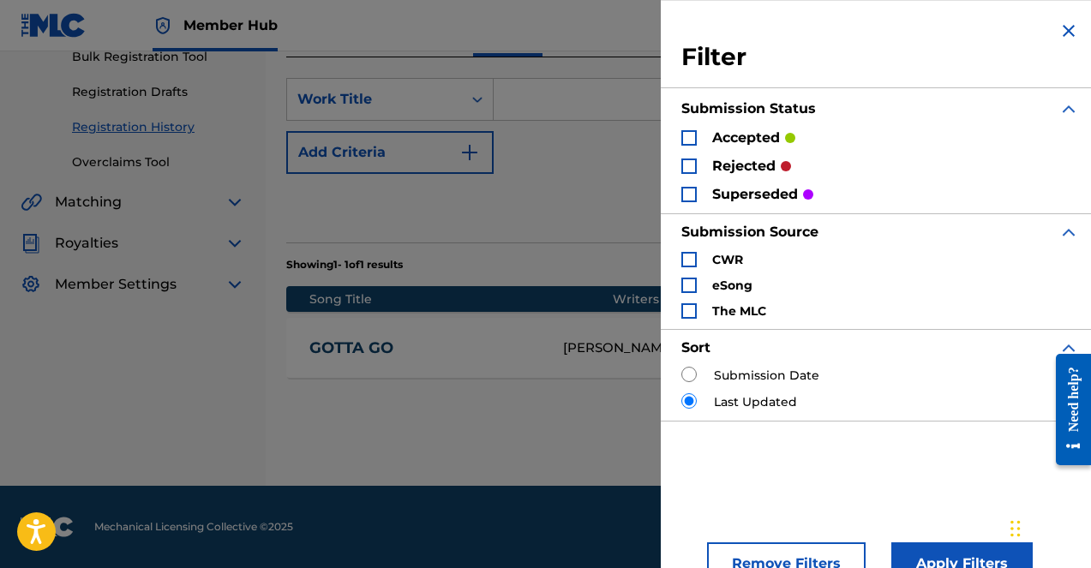
click at [1061, 37] on img "Search Form" at bounding box center [1068, 31] width 21 height 21
